Goal: Information Seeking & Learning: Check status

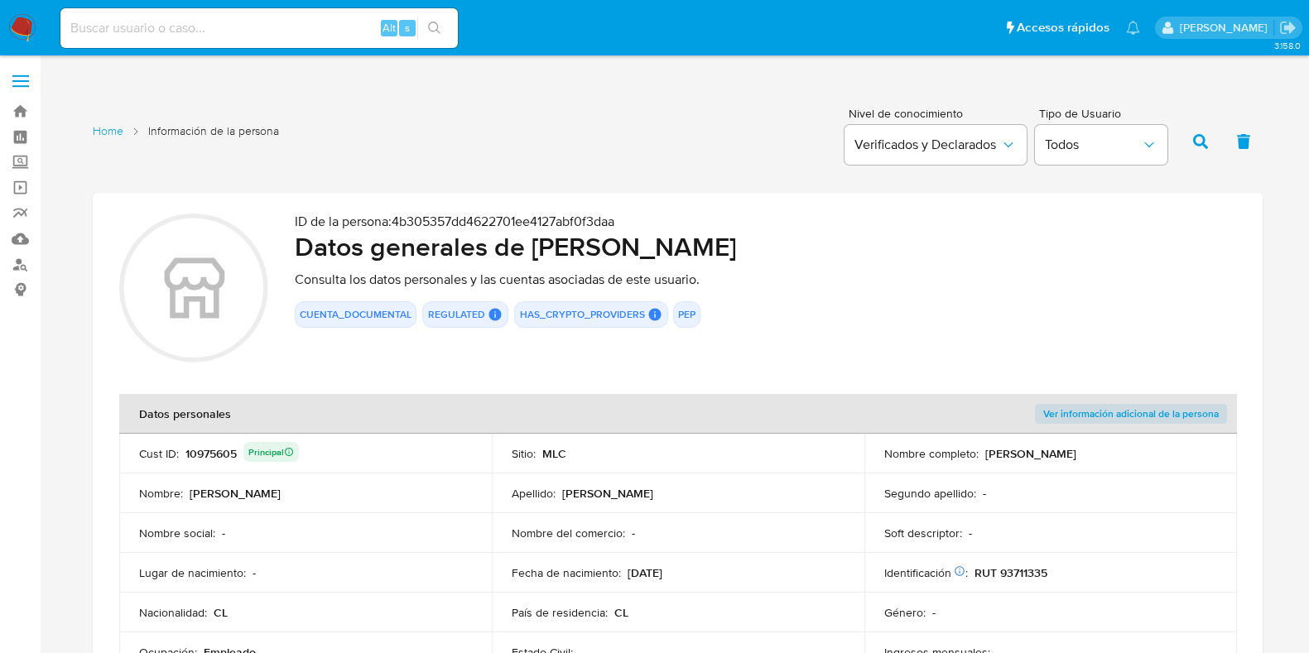
scroll to position [1655, 0]
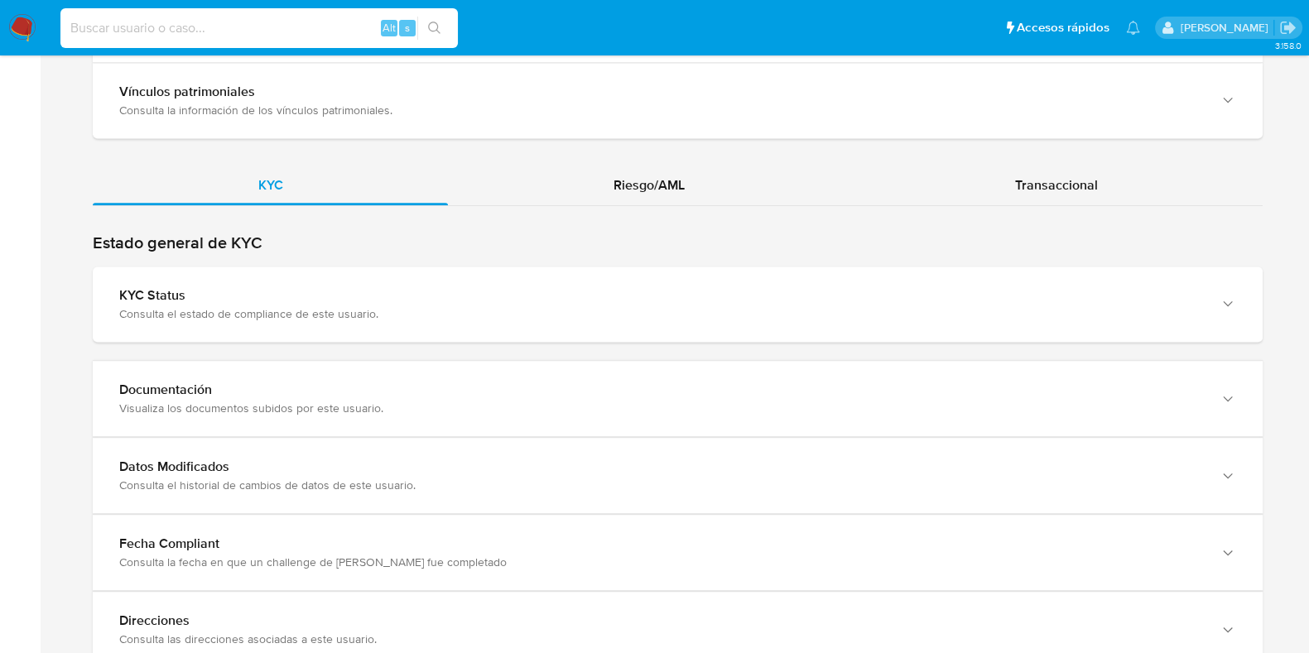
click at [248, 25] on input at bounding box center [258, 28] width 397 height 22
paste input "b3242813498c01be080b176009913850"
type input "b3242813498c01be080b176009913850"
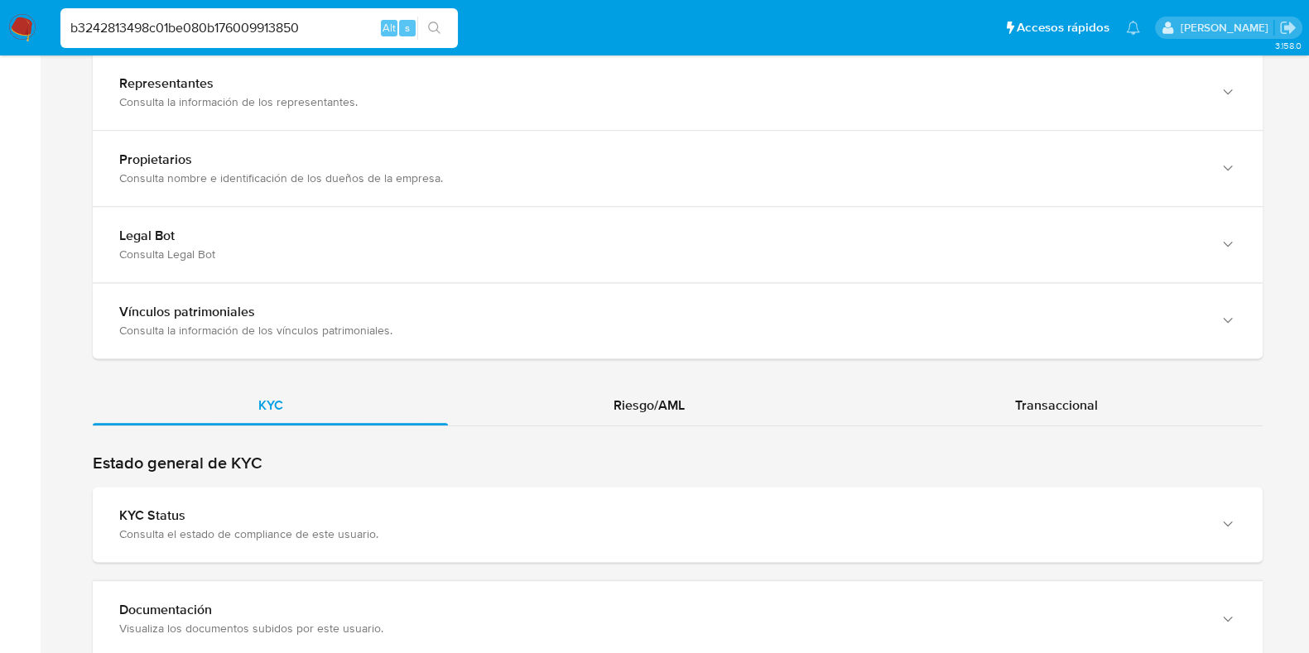
scroll to position [1411, 0]
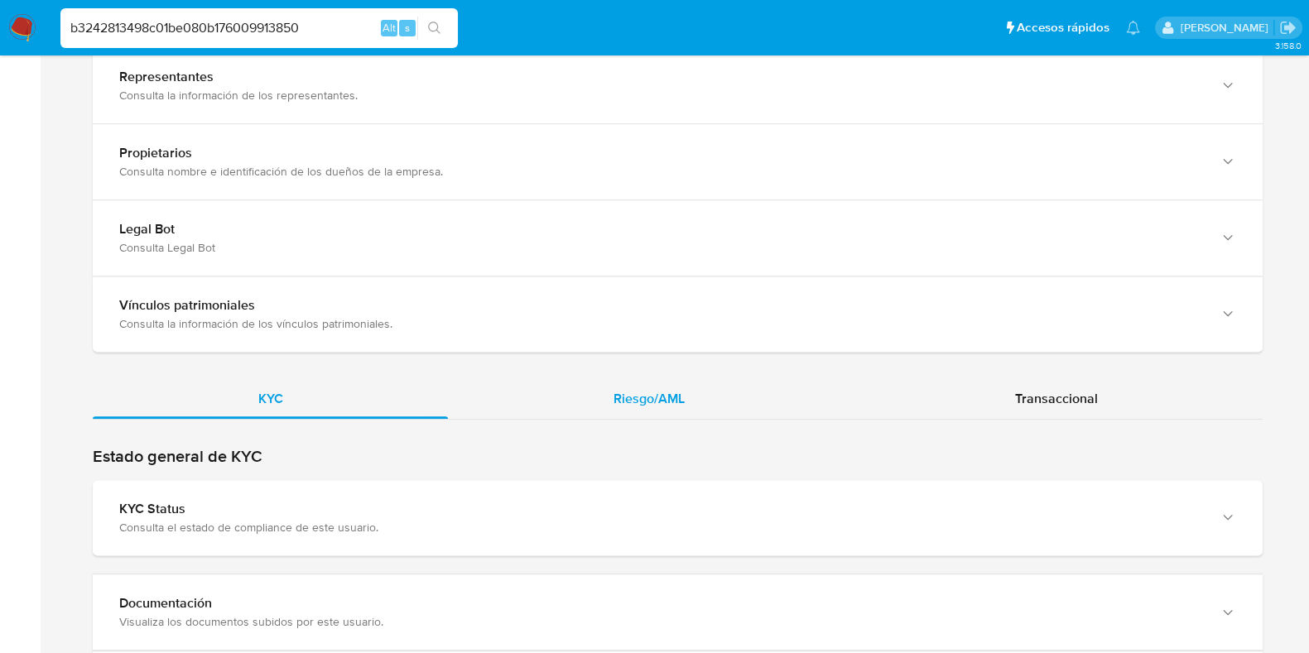
click at [591, 394] on div "Riesgo/AML" at bounding box center [649, 399] width 402 height 40
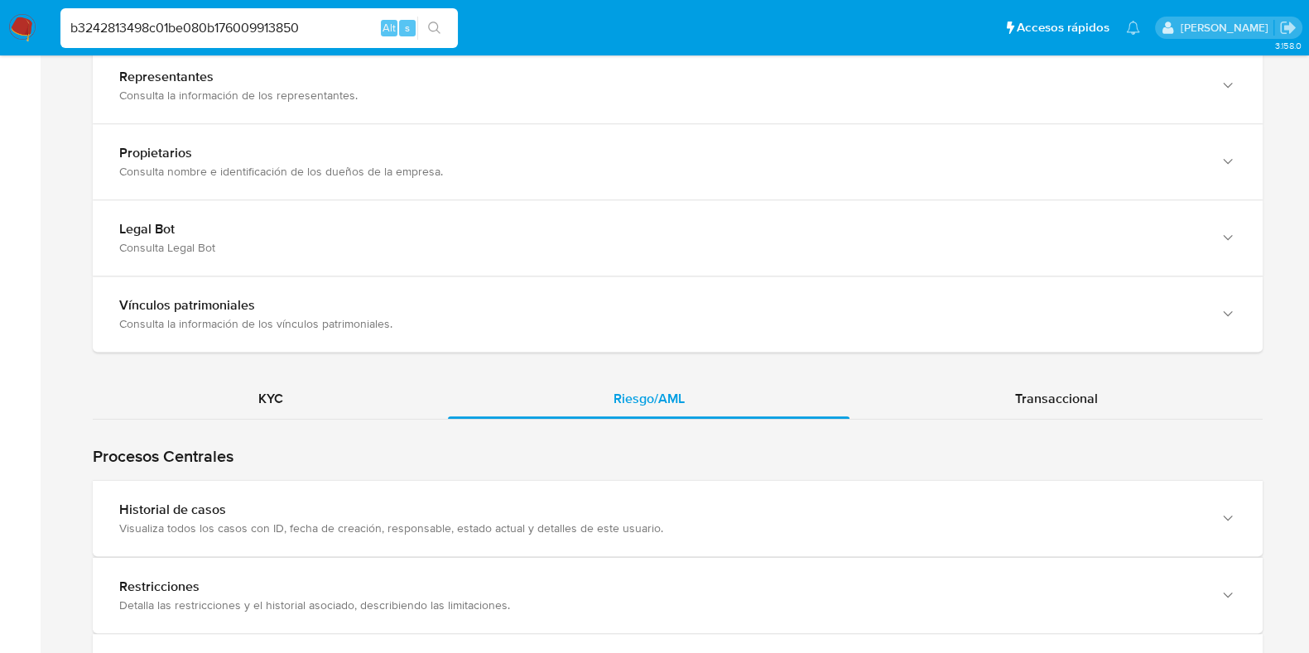
scroll to position [1566, 0]
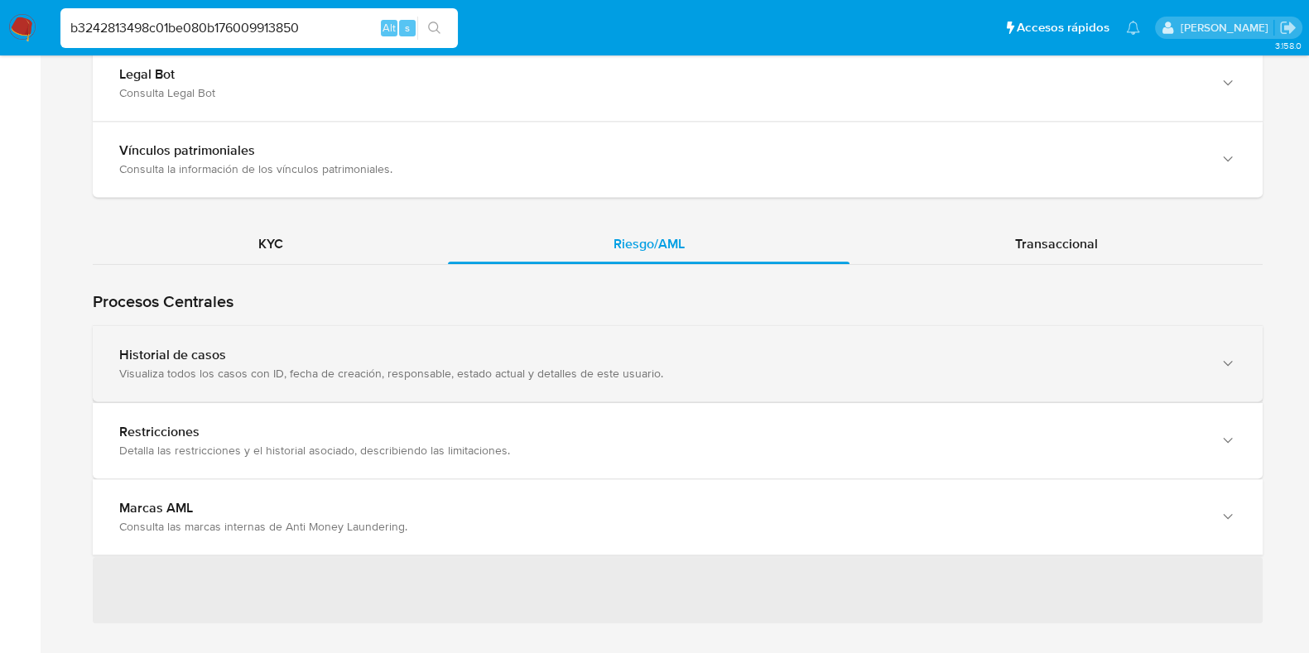
click at [319, 351] on div "Historial de casos" at bounding box center [661, 355] width 1084 height 17
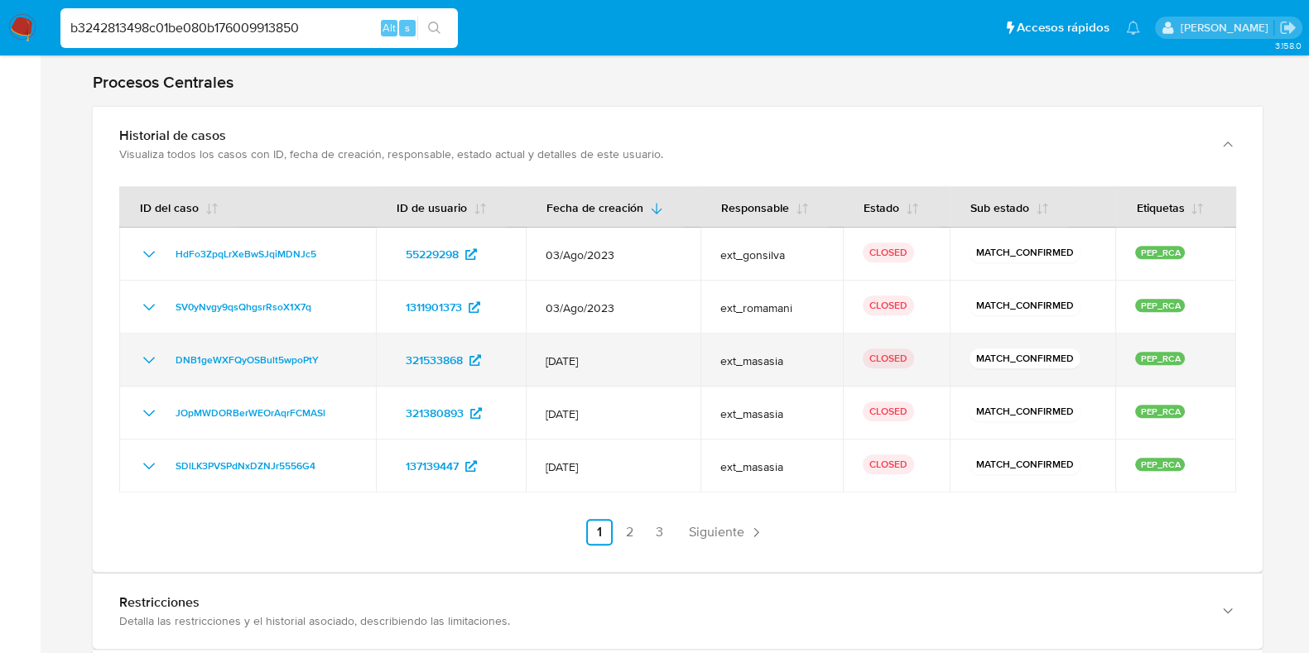
scroll to position [1787, 0]
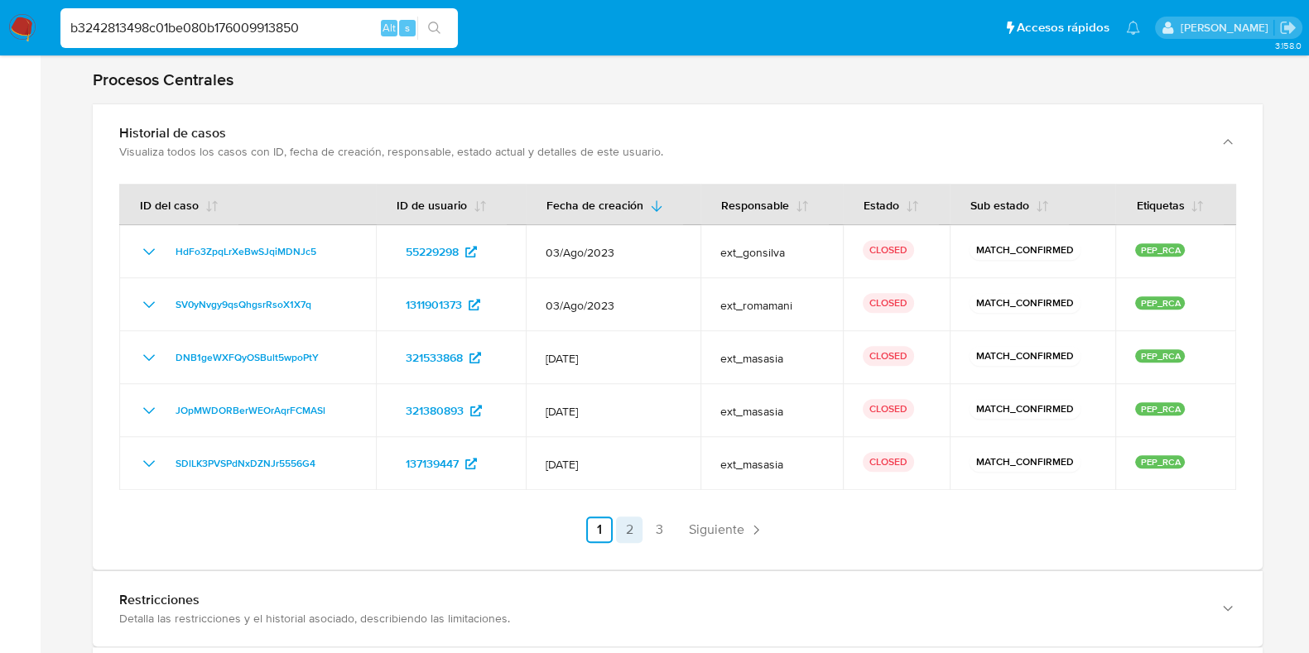
click at [620, 522] on link "2" at bounding box center [629, 530] width 26 height 26
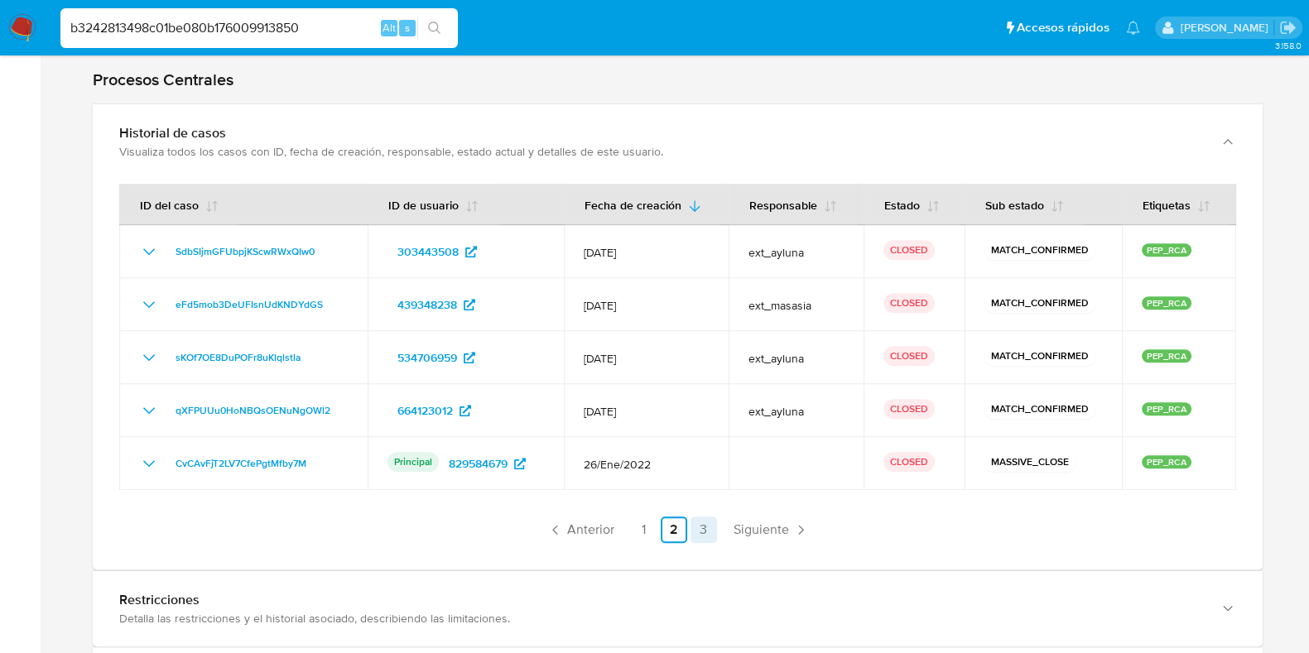
click at [691, 529] on link "3" at bounding box center [703, 530] width 26 height 26
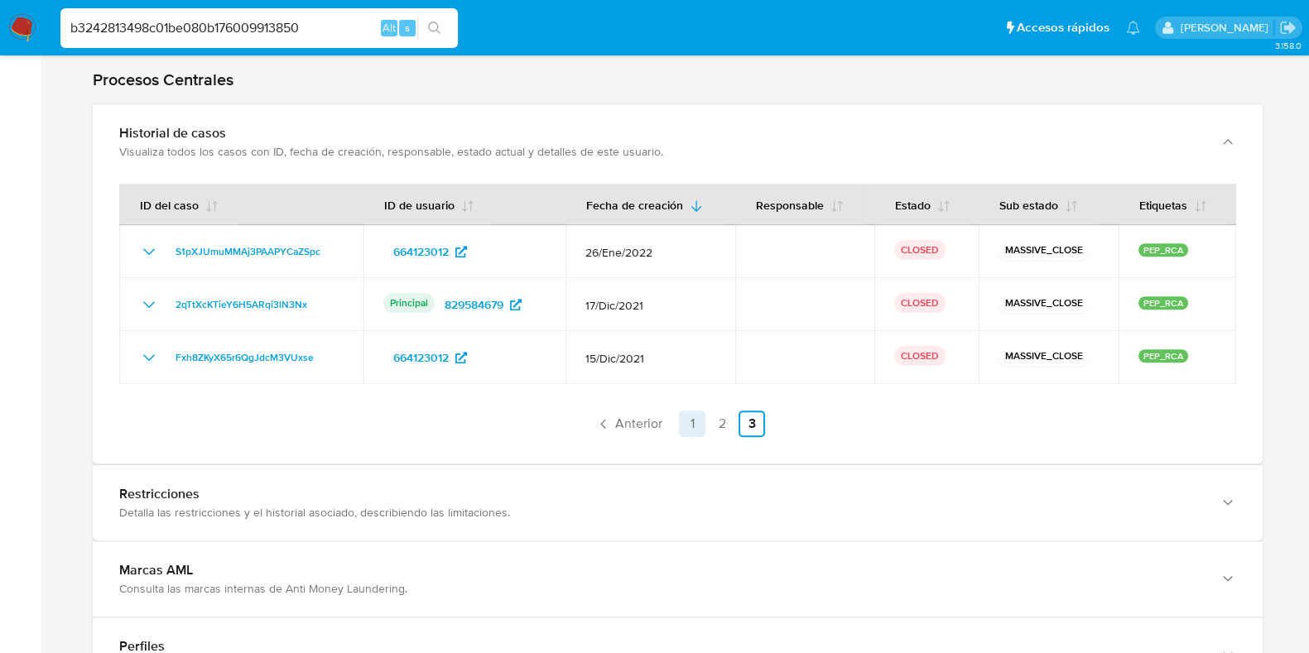
click at [689, 423] on link "1" at bounding box center [692, 424] width 26 height 26
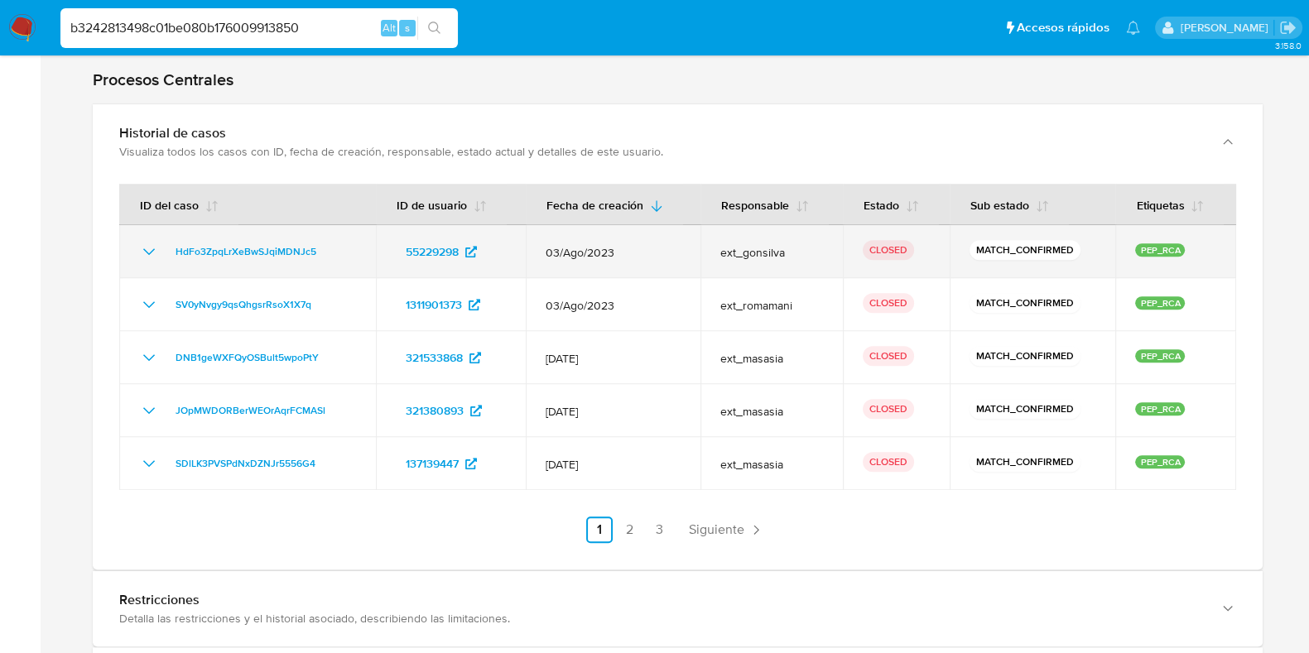
click at [146, 242] on icon "Mostrar/Ocultar" at bounding box center [149, 252] width 20 height 20
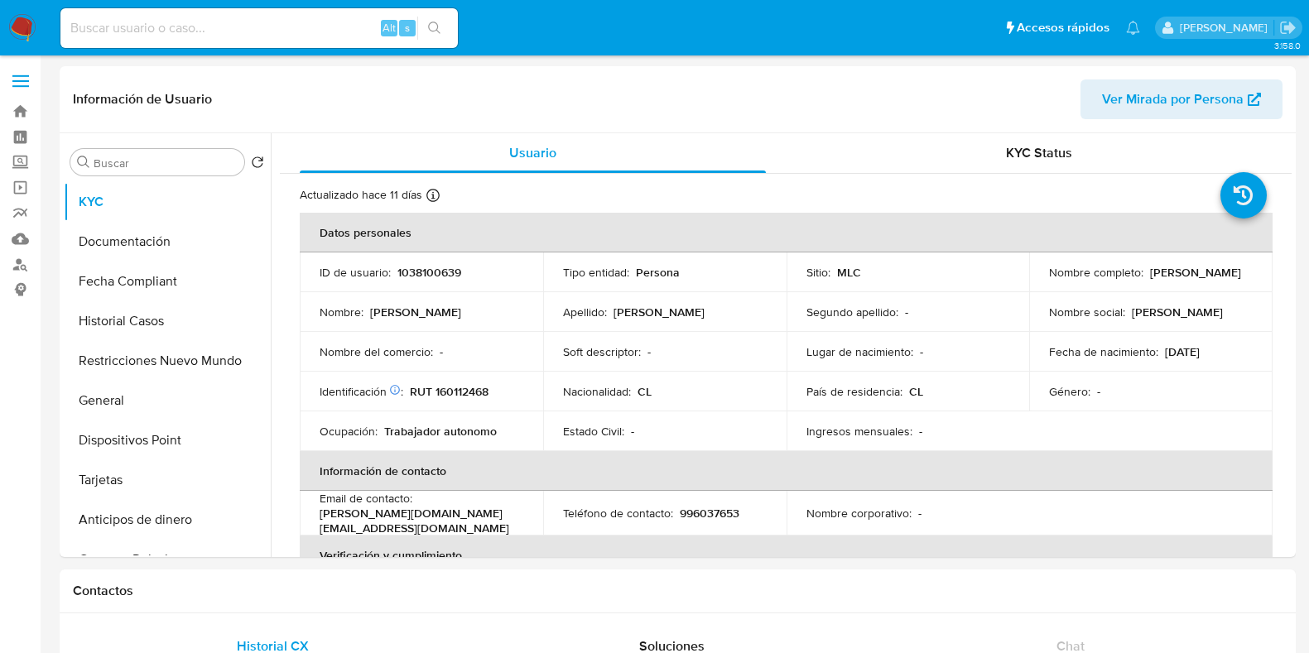
select select "10"
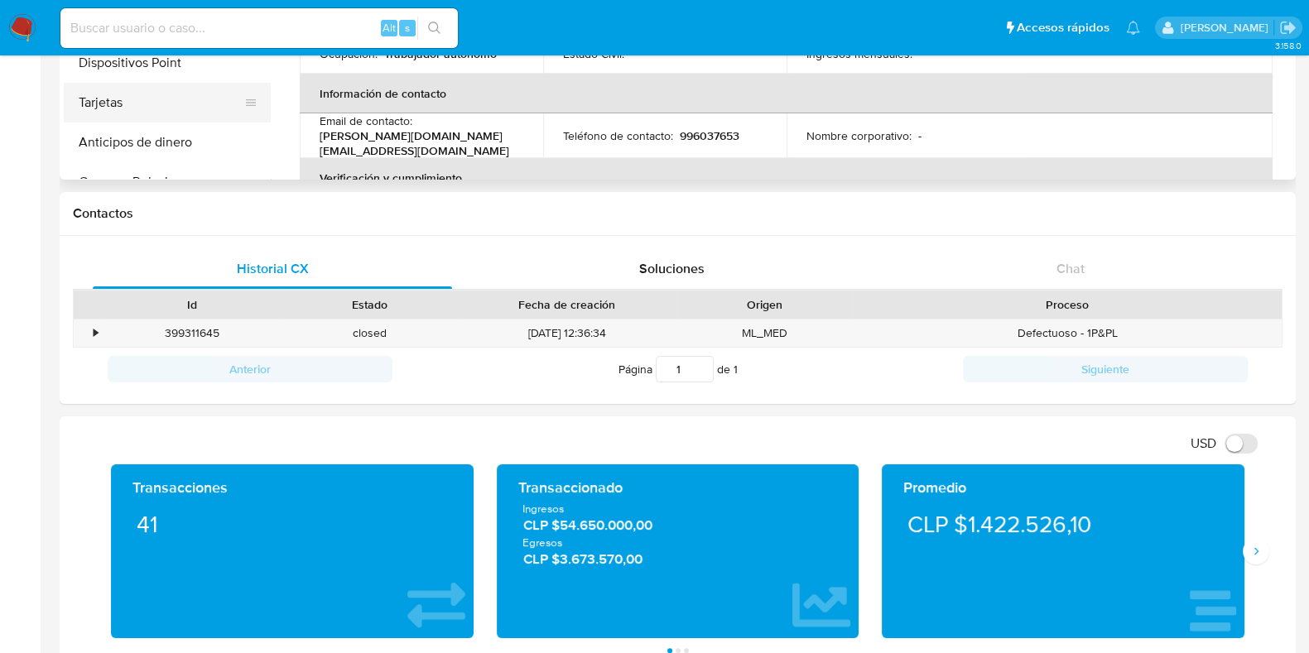
scroll to position [827, 0]
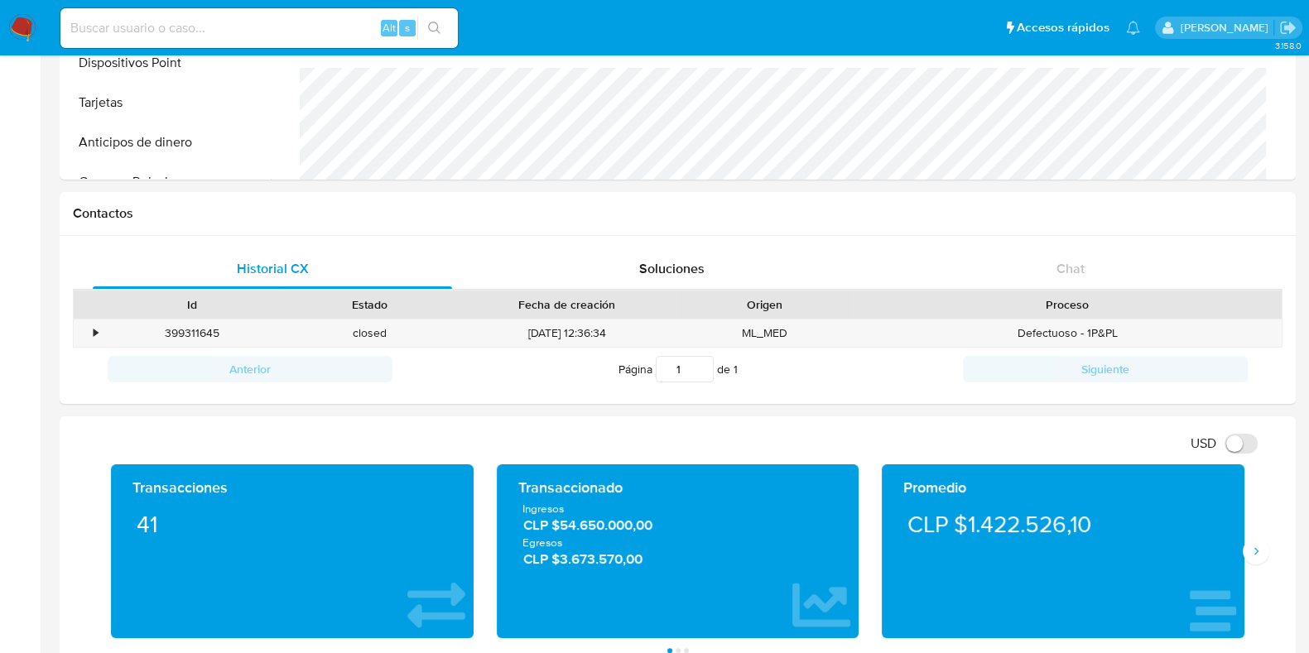
click at [272, 22] on input at bounding box center [258, 28] width 397 height 22
paste input "Y2HNmSRZw3jh4jvgyYp09Vww"
type input "Y2HNmSRZw3jh4jvgyYp09Vww"
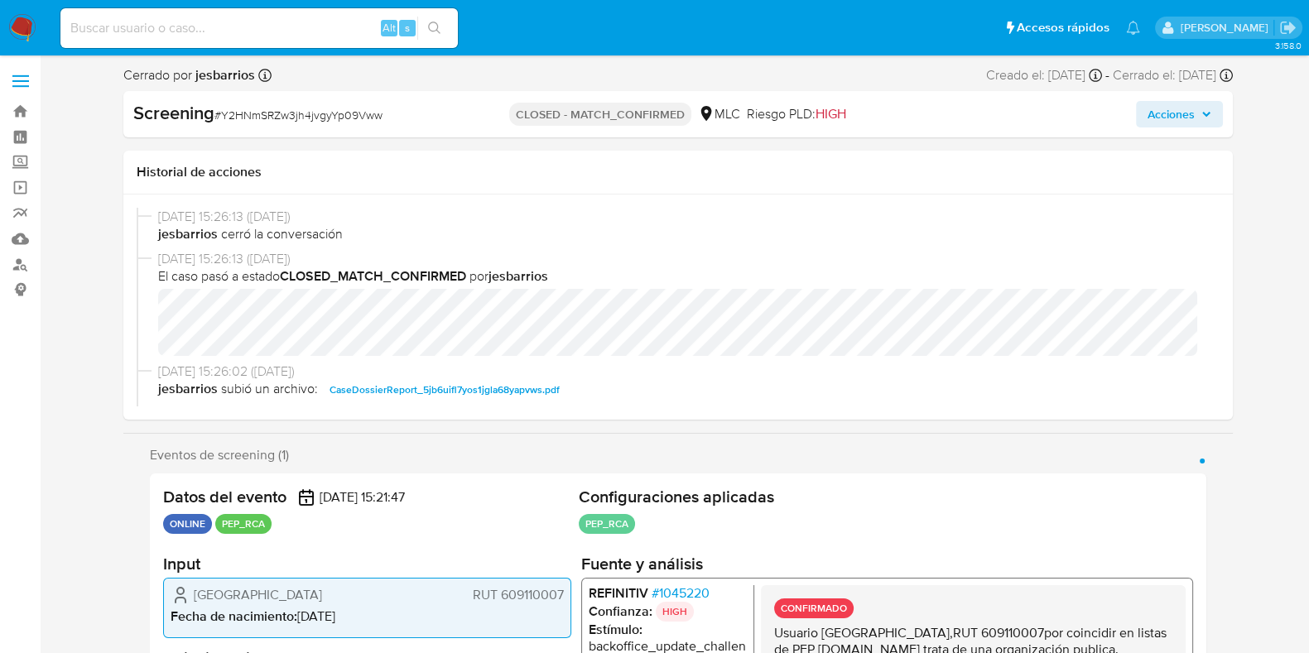
select select "10"
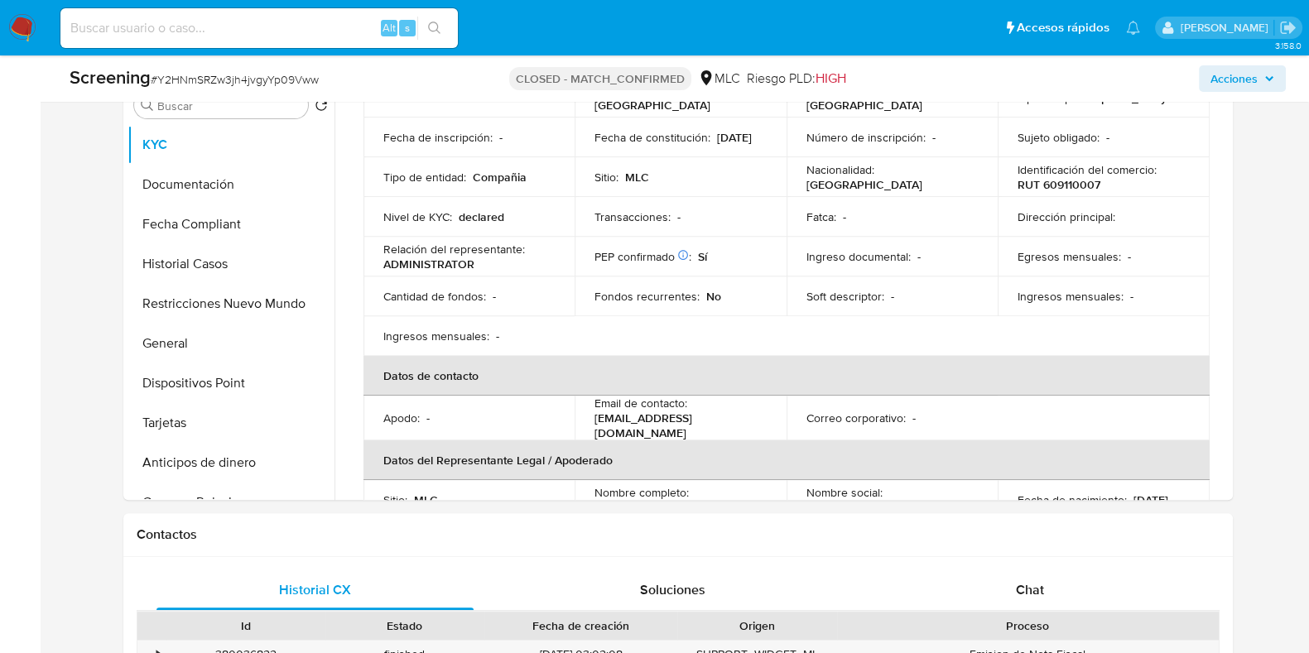
scroll to position [175, 0]
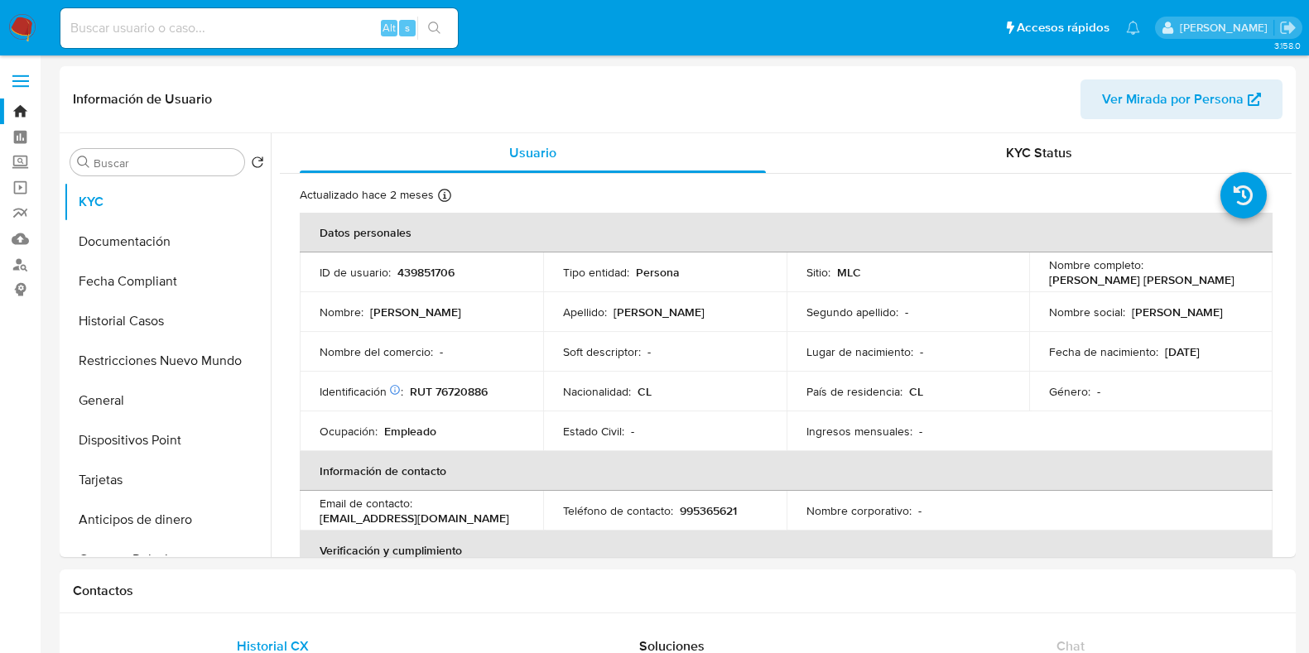
select select "10"
click at [147, 204] on button "KYC" at bounding box center [167, 202] width 207 height 40
click at [21, 113] on link "Bandeja" at bounding box center [98, 112] width 197 height 26
